Goal: Task Accomplishment & Management: Manage account settings

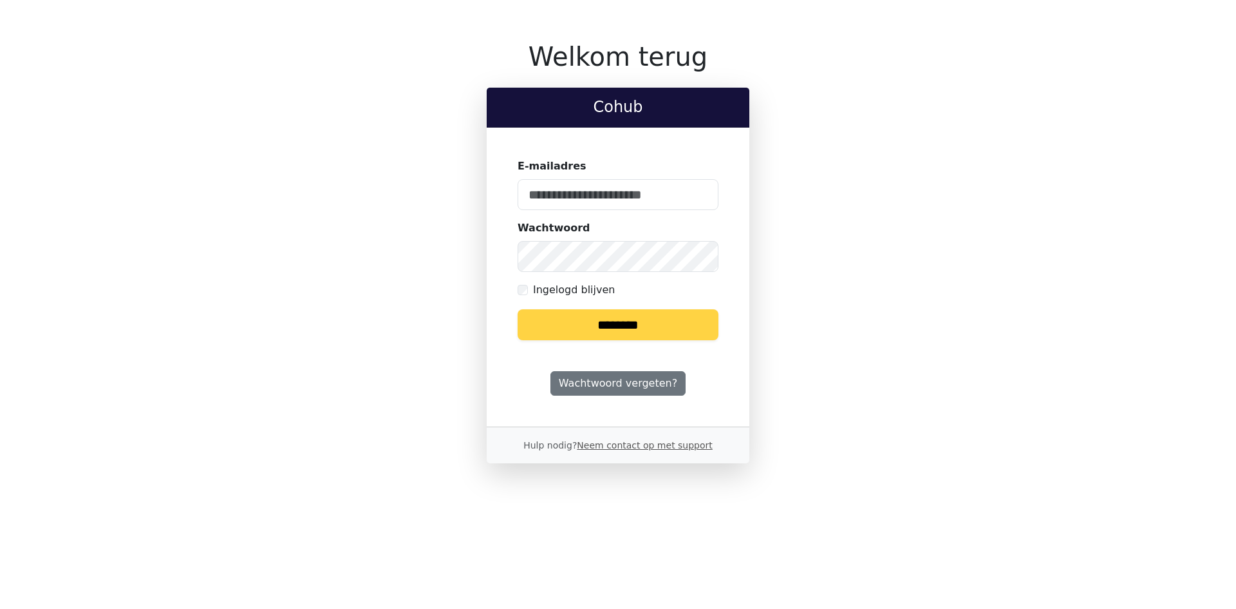
type input "**********"
click at [606, 328] on input "********" at bounding box center [618, 324] width 201 height 31
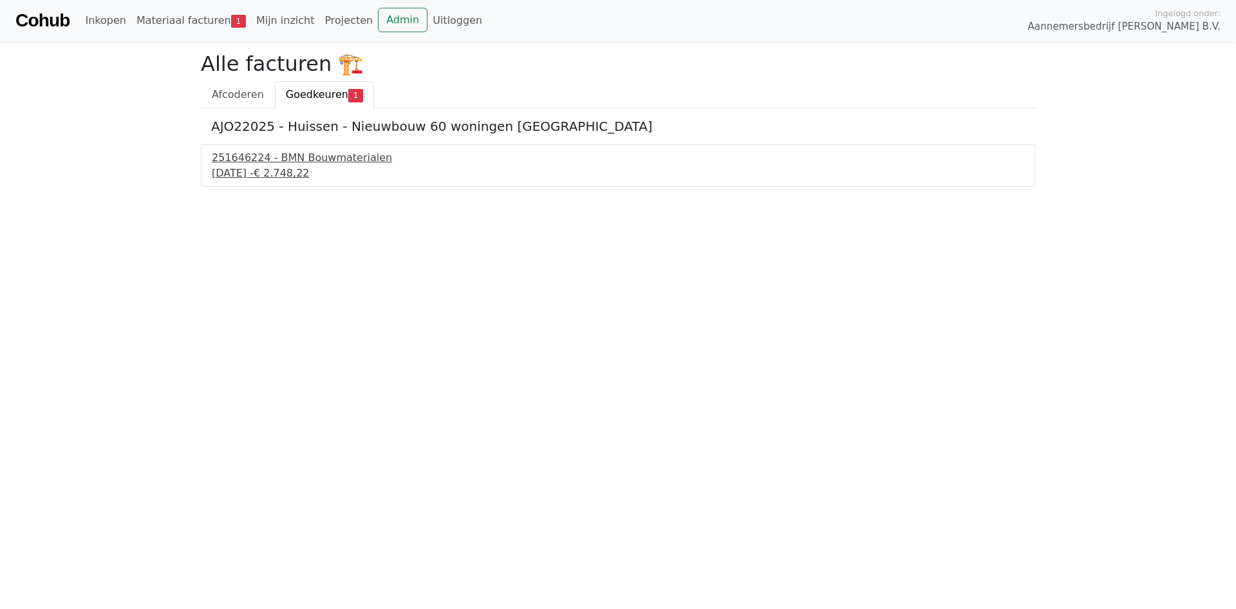
click at [319, 155] on div "251646224 - BMN Bouwmaterialen" at bounding box center [618, 157] width 813 height 15
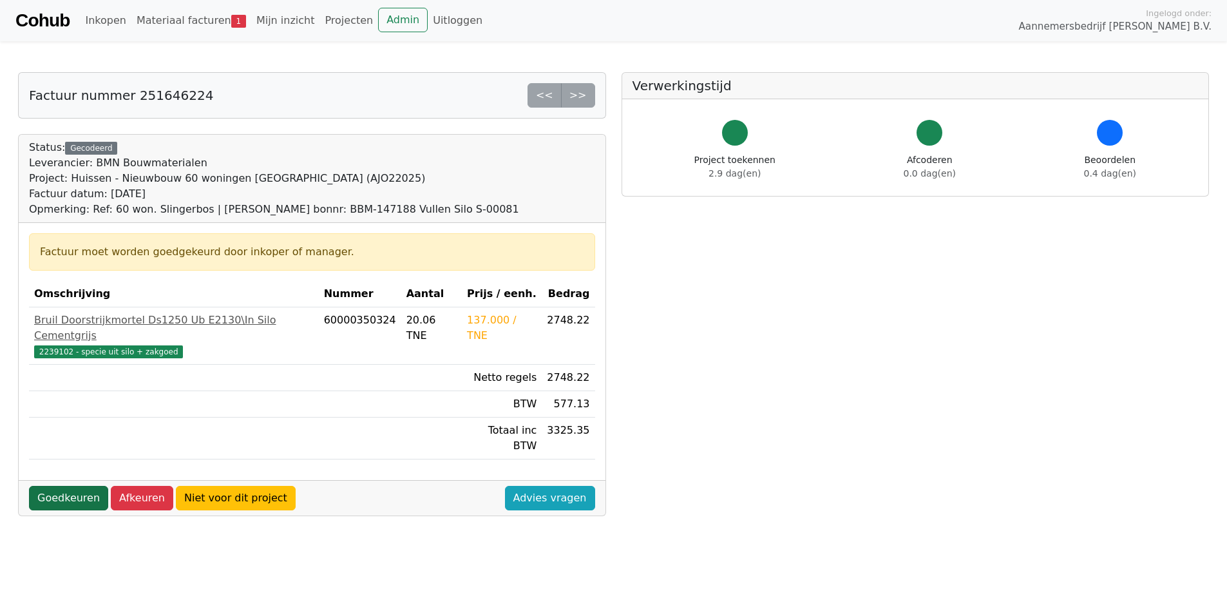
click at [89, 486] on link "Goedkeuren" at bounding box center [68, 498] width 79 height 24
